Goal: Communication & Community: Answer question/provide support

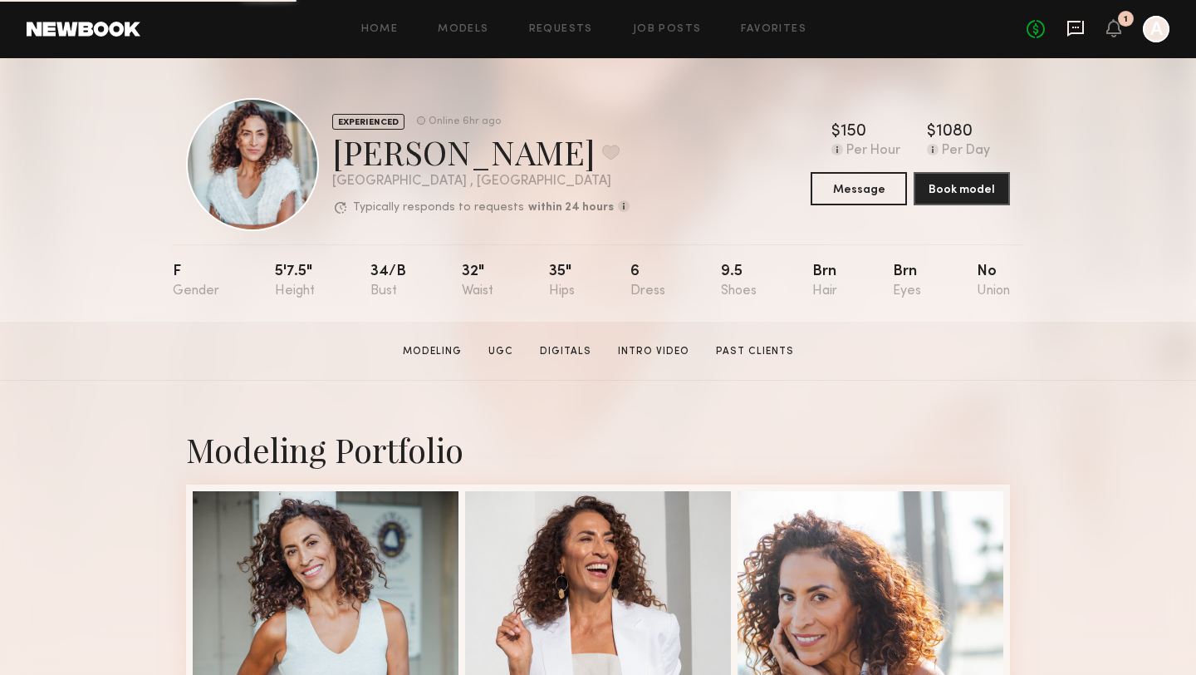
click at [1080, 25] on icon at bounding box center [1076, 28] width 18 height 18
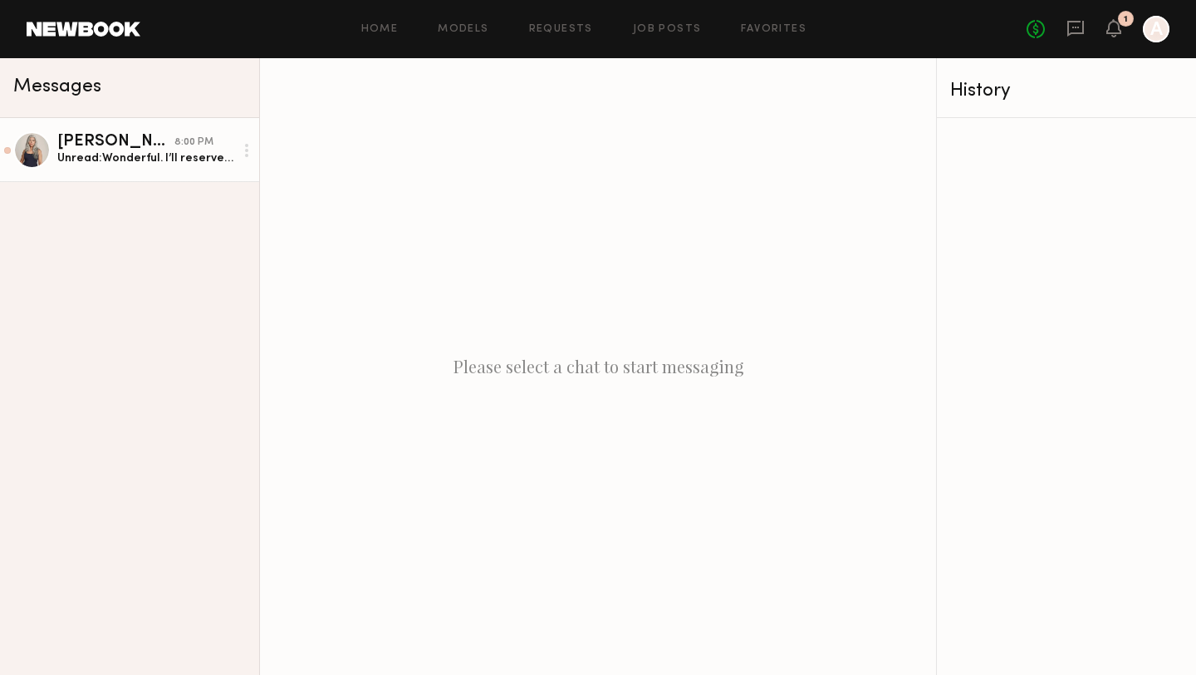
click at [155, 169] on link "[PERSON_NAME] 8:00 PM Unread: Wonderful. I’ll reserve [DATE] for you. Thanks so…" at bounding box center [129, 150] width 259 height 64
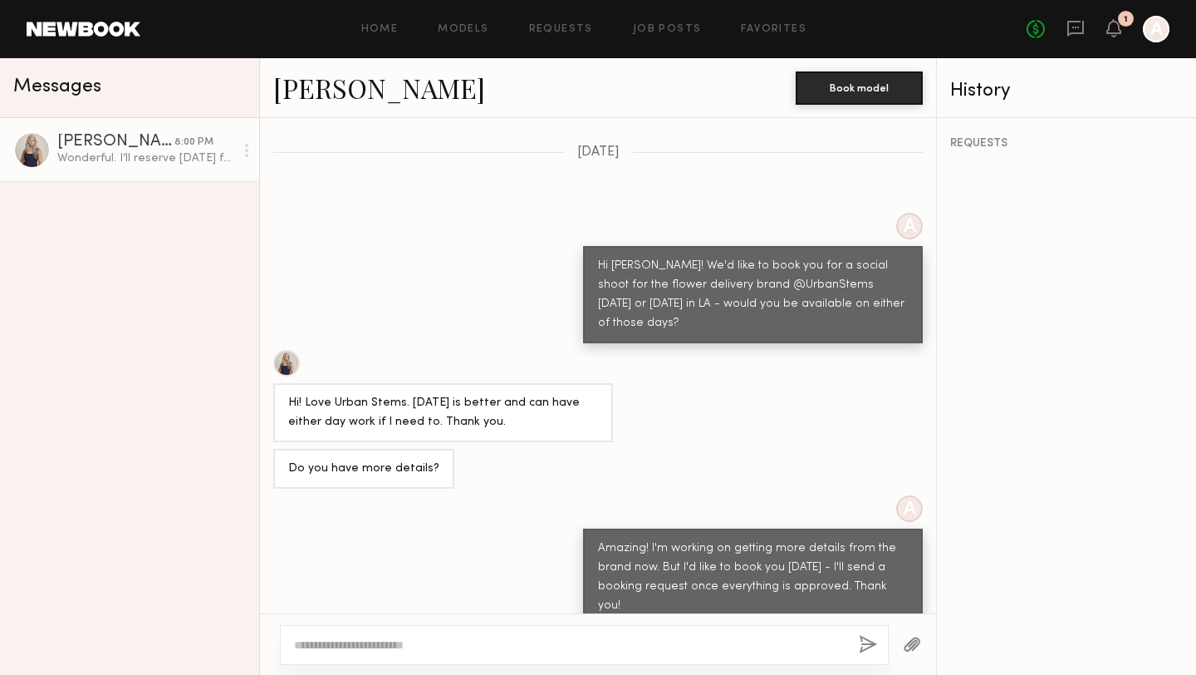
scroll to position [570, 0]
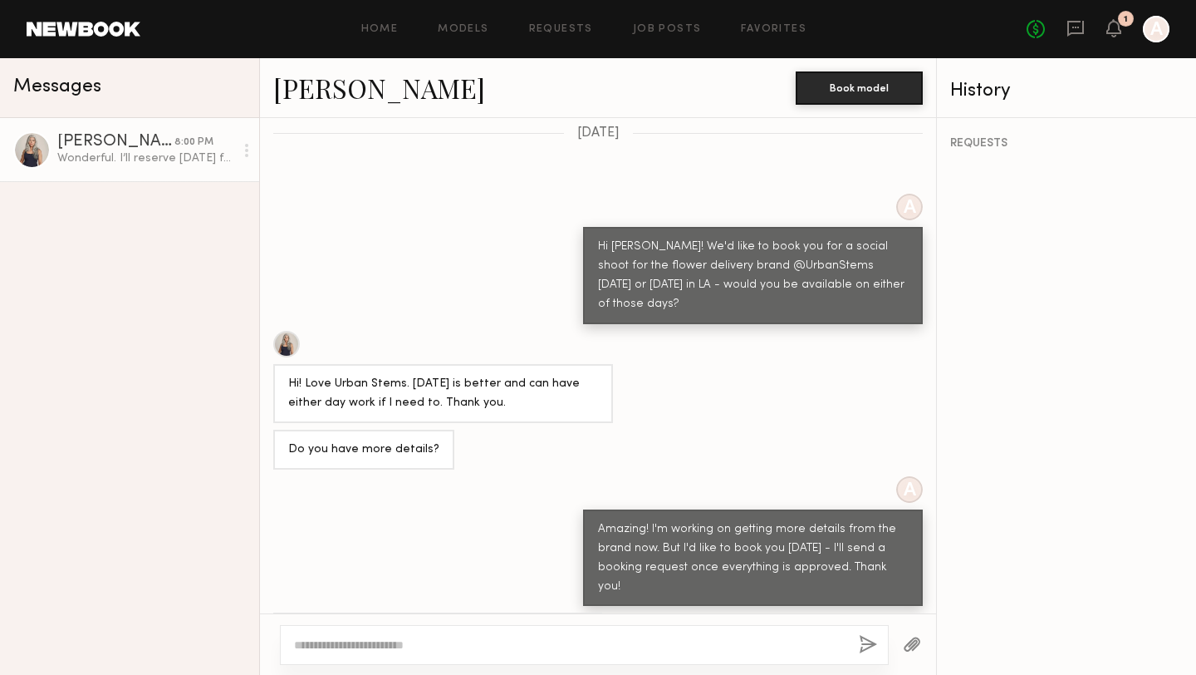
click at [376, 639] on textarea at bounding box center [570, 644] width 552 height 17
type textarea "**********"
click at [868, 641] on button "button" at bounding box center [868, 645] width 18 height 21
